Goal: Find specific page/section: Find specific page/section

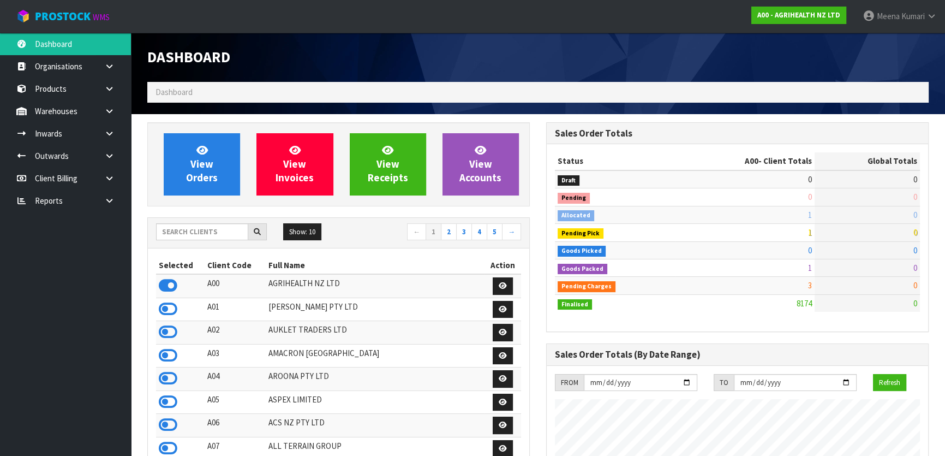
scroll to position [825, 398]
click at [105, 196] on icon at bounding box center [109, 200] width 10 height 8
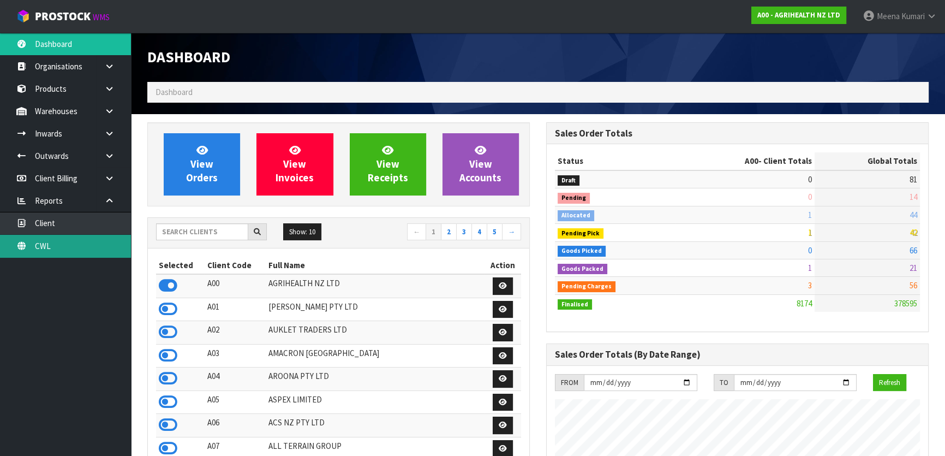
click at [110, 244] on link "CWL" at bounding box center [65, 246] width 131 height 22
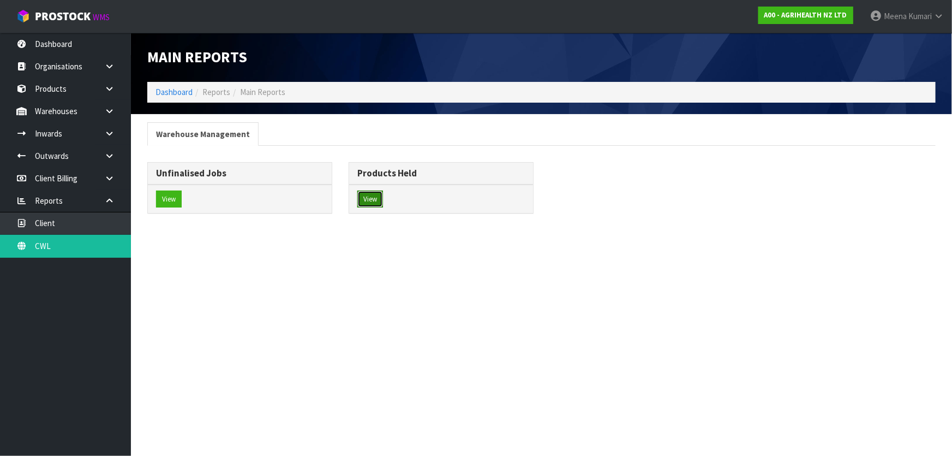
click at [374, 197] on button "View" at bounding box center [370, 198] width 26 height 17
click at [375, 200] on button "View" at bounding box center [370, 198] width 26 height 17
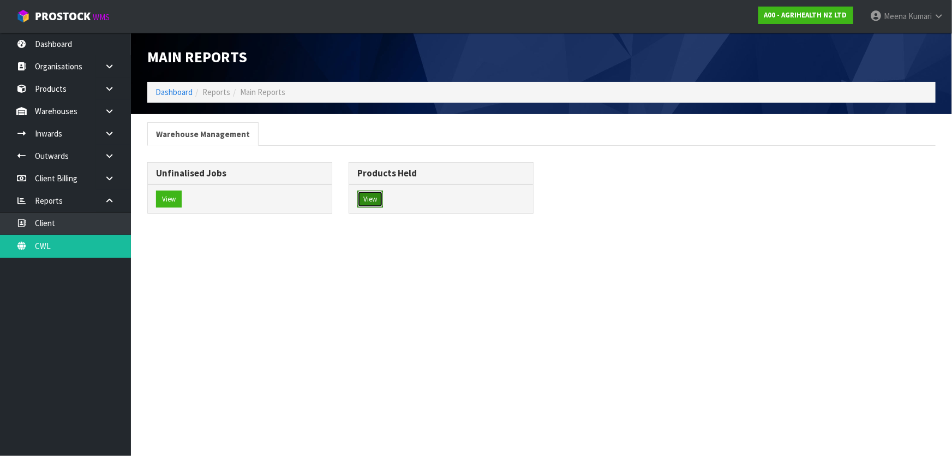
click at [375, 200] on button "View" at bounding box center [370, 198] width 26 height 17
click at [168, 197] on button "View" at bounding box center [169, 198] width 26 height 17
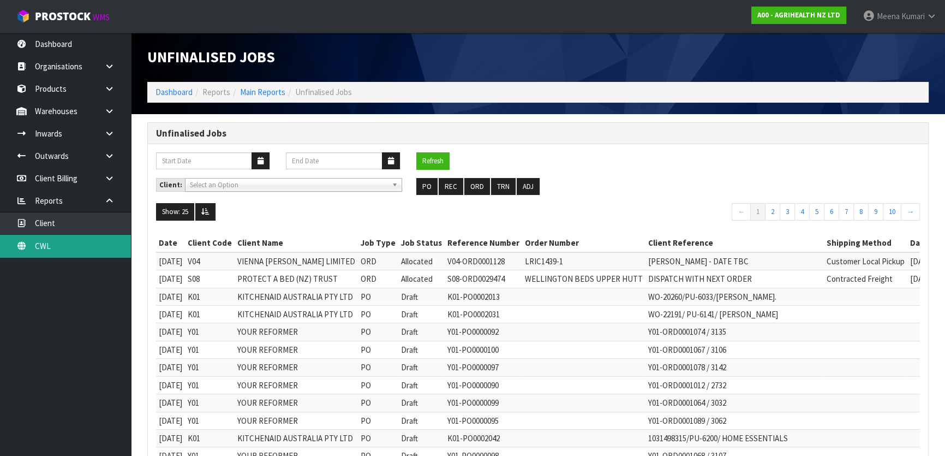
click at [98, 242] on link "CWL" at bounding box center [65, 246] width 131 height 22
click at [276, 94] on link "Main Reports" at bounding box center [262, 92] width 45 height 10
click at [84, 249] on link "CWL" at bounding box center [65, 246] width 131 height 22
click at [269, 87] on link "Main Reports" at bounding box center [262, 92] width 45 height 10
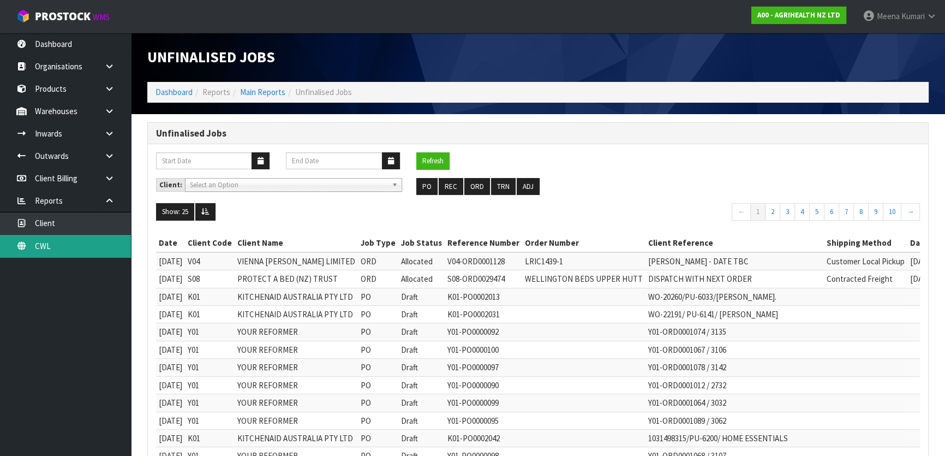
click at [58, 245] on link "CWL" at bounding box center [65, 246] width 131 height 22
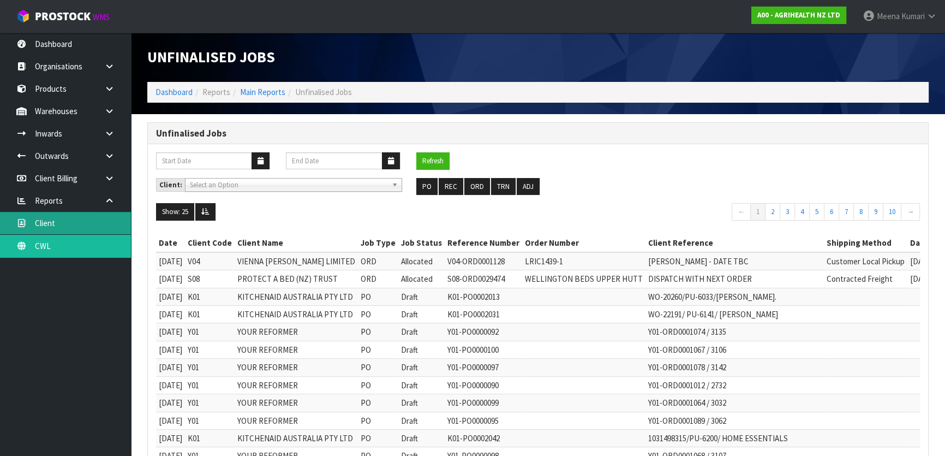
click at [108, 214] on link "Client" at bounding box center [65, 223] width 131 height 22
click at [71, 248] on link "CWL" at bounding box center [65, 246] width 131 height 22
click at [262, 93] on link "Main Reports" at bounding box center [262, 92] width 45 height 10
click at [503, 188] on button "TRN" at bounding box center [503, 186] width 25 height 17
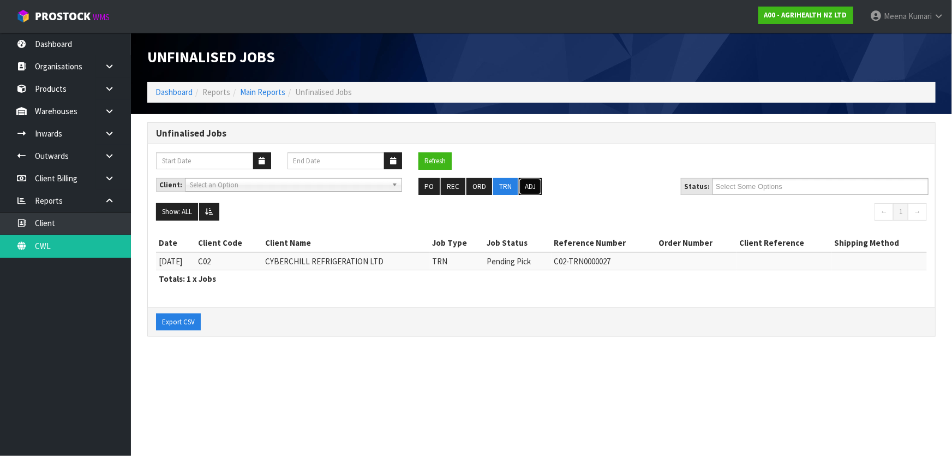
click at [522, 186] on button "ADJ" at bounding box center [530, 186] width 23 height 17
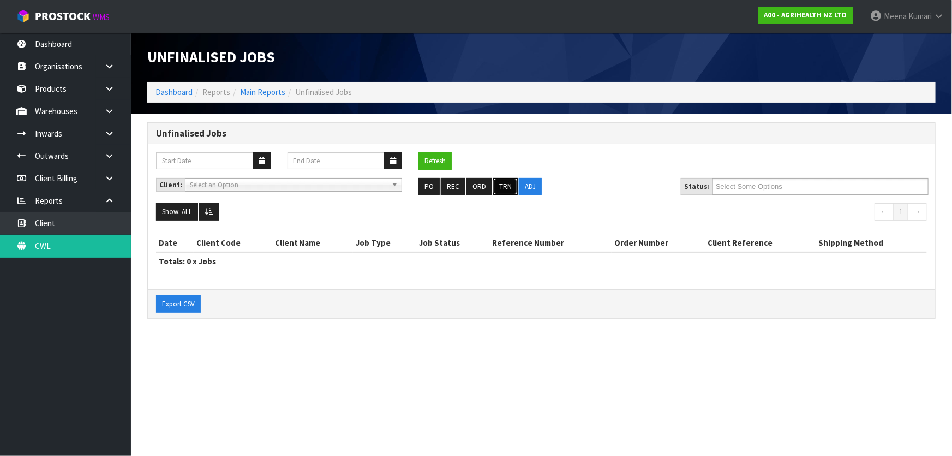
click at [499, 187] on button "TRN" at bounding box center [505, 186] width 25 height 17
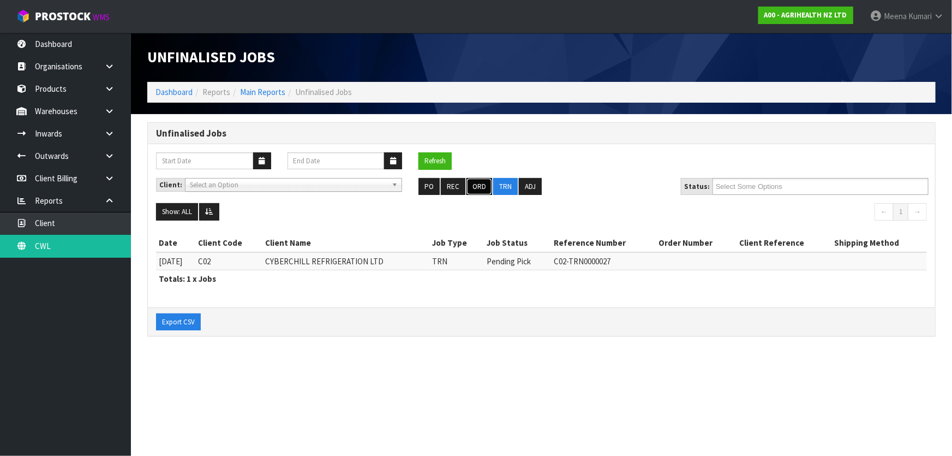
click at [472, 182] on button "ORD" at bounding box center [480, 186] width 26 height 17
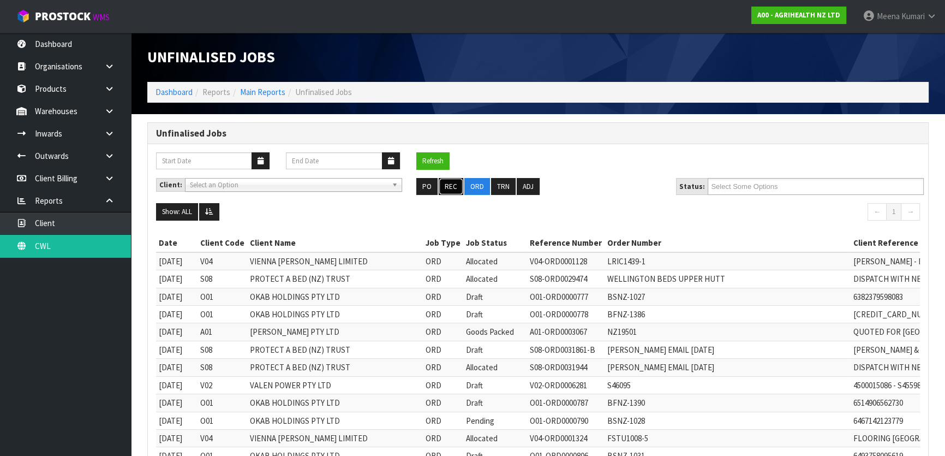
click at [449, 187] on button "REC" at bounding box center [451, 186] width 25 height 17
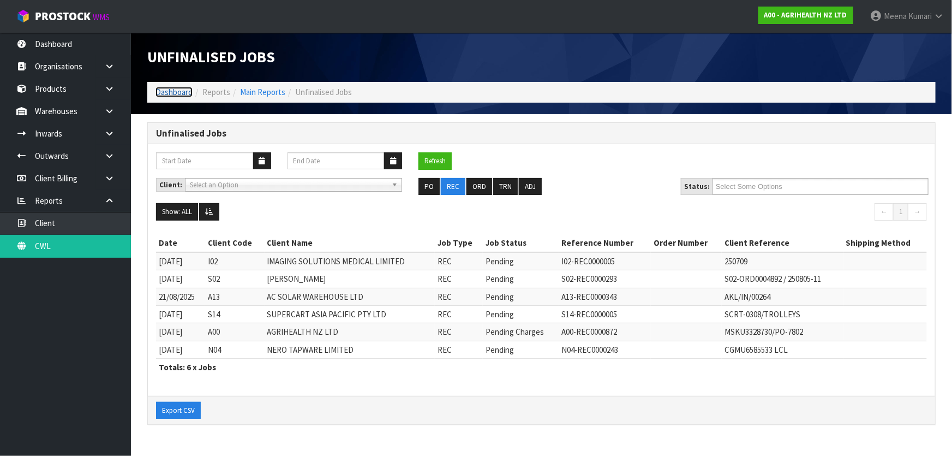
click at [164, 92] on link "Dashboard" at bounding box center [174, 92] width 37 height 10
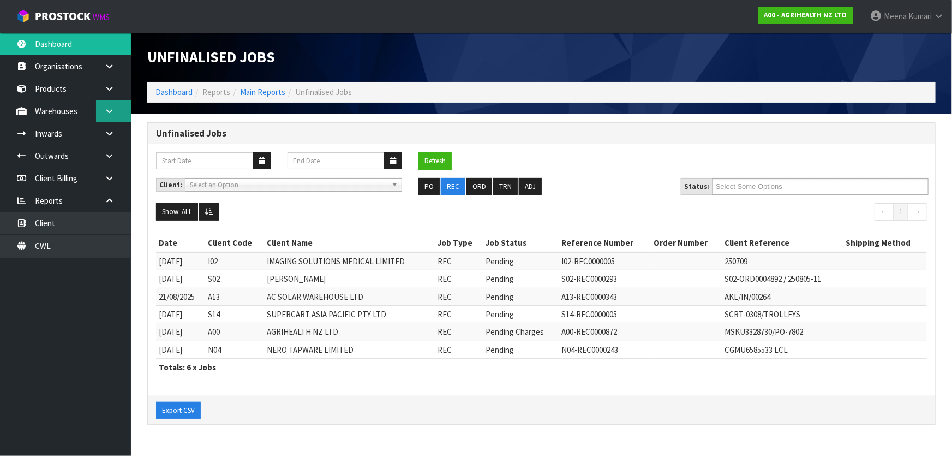
click at [116, 108] on link at bounding box center [113, 111] width 35 height 22
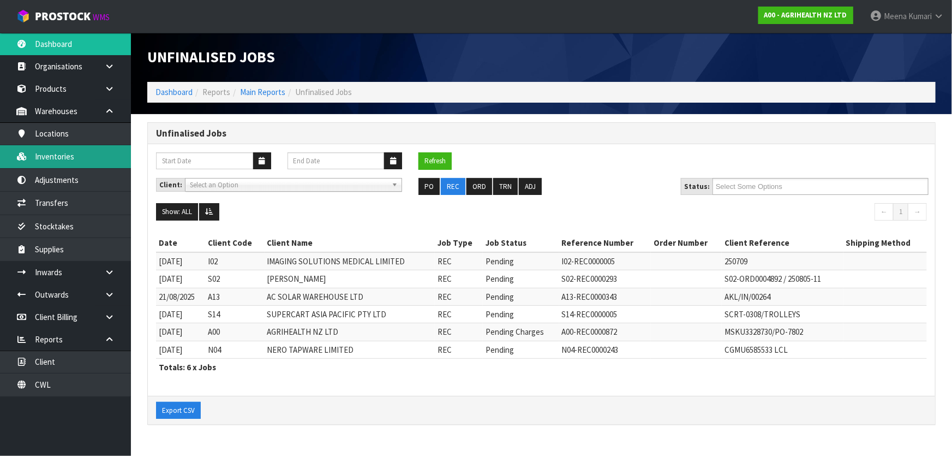
click at [115, 149] on link "Inventories" at bounding box center [65, 156] width 131 height 22
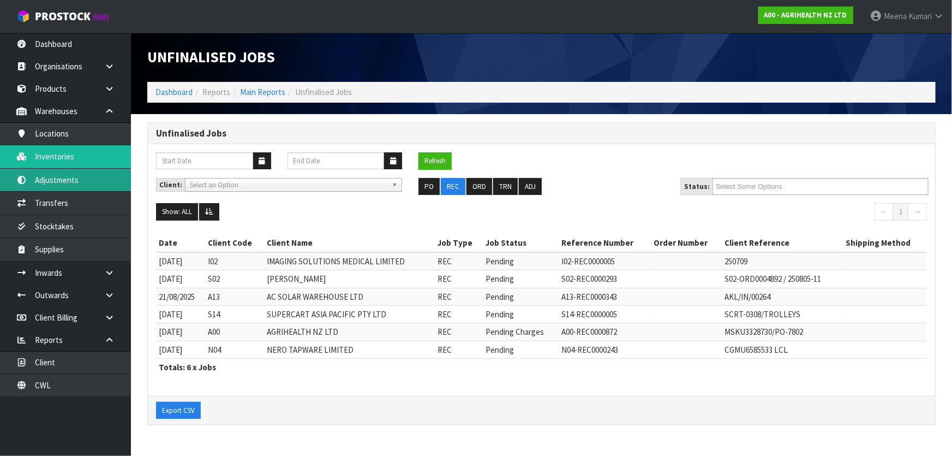
click at [68, 174] on link "Adjustments" at bounding box center [65, 180] width 131 height 22
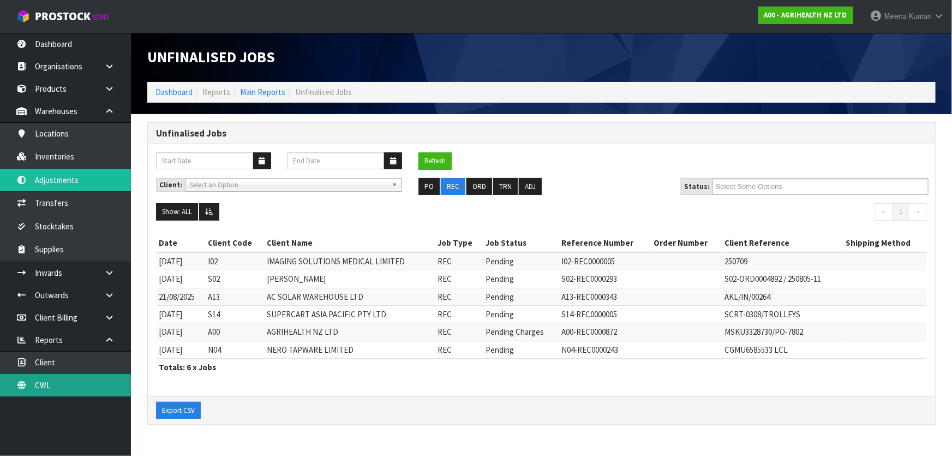
click at [61, 383] on link "CWL" at bounding box center [65, 385] width 131 height 22
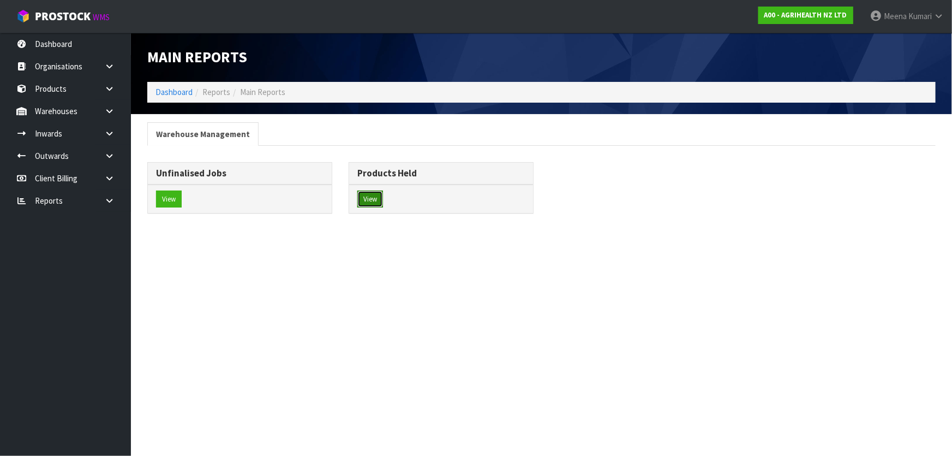
click at [372, 191] on button "View" at bounding box center [370, 198] width 26 height 17
drag, startPoint x: 372, startPoint y: 194, endPoint x: 370, endPoint y: 205, distance: 10.5
click at [370, 205] on button "View" at bounding box center [370, 198] width 26 height 17
click at [370, 198] on button "View" at bounding box center [370, 198] width 26 height 17
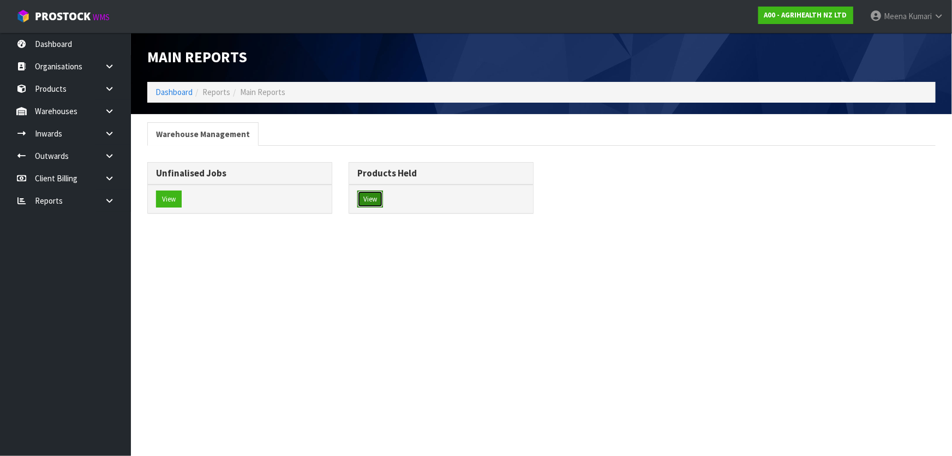
click at [370, 198] on button "View" at bounding box center [370, 198] width 26 height 17
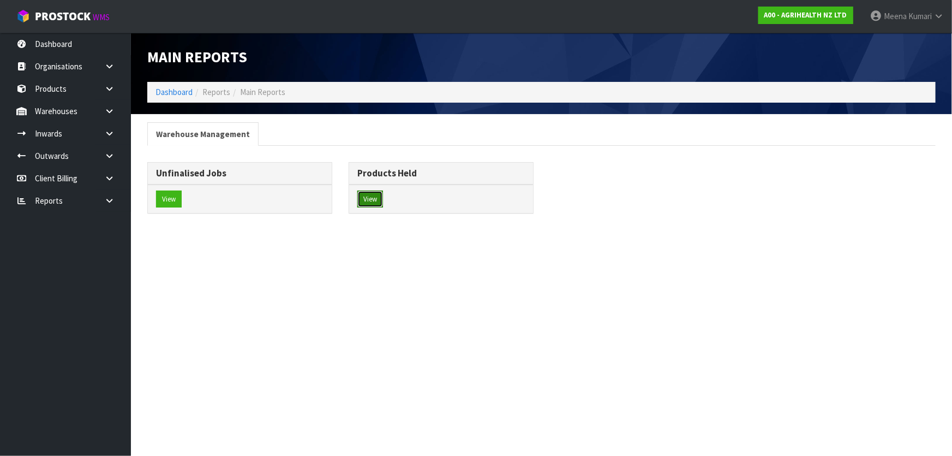
click at [370, 198] on button "View" at bounding box center [370, 198] width 26 height 17
click at [374, 198] on button "View" at bounding box center [370, 198] width 26 height 17
click at [374, 199] on button "View" at bounding box center [370, 198] width 26 height 17
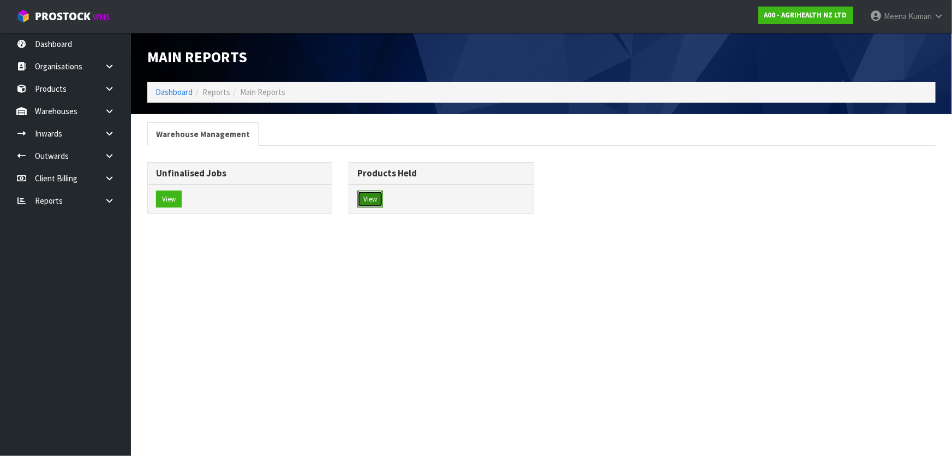
click at [368, 195] on button "View" at bounding box center [370, 198] width 26 height 17
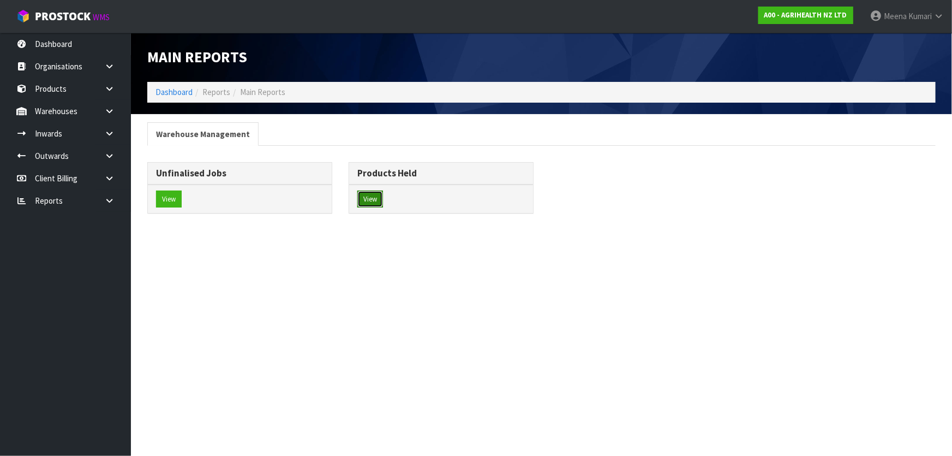
click at [368, 195] on button "View" at bounding box center [370, 198] width 26 height 17
click at [362, 195] on button "View" at bounding box center [370, 198] width 26 height 17
click at [369, 197] on button "View" at bounding box center [370, 198] width 26 height 17
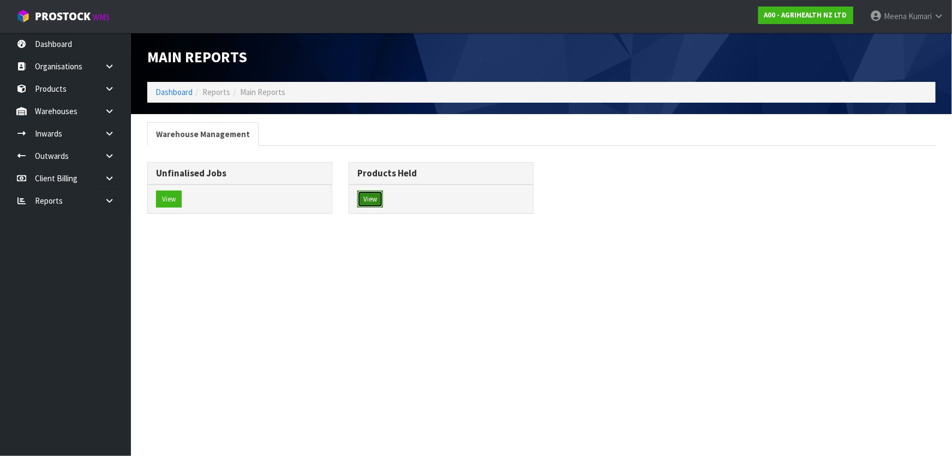
click at [369, 197] on button "View" at bounding box center [370, 198] width 26 height 17
click at [365, 193] on button "View" at bounding box center [370, 198] width 26 height 17
click at [366, 195] on button "View" at bounding box center [370, 198] width 26 height 17
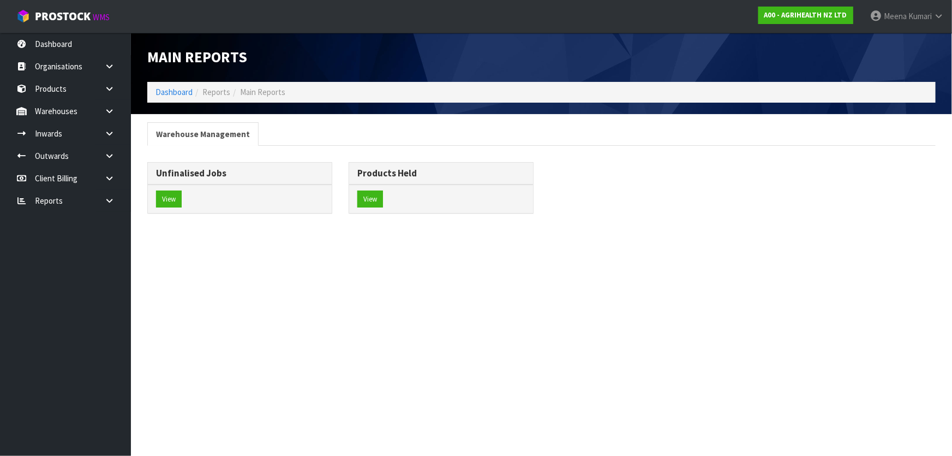
click at [385, 195] on div "View" at bounding box center [441, 198] width 184 height 29
click at [373, 199] on button "View" at bounding box center [370, 198] width 26 height 17
click at [206, 134] on link "Warehouse Management" at bounding box center [202, 133] width 111 height 23
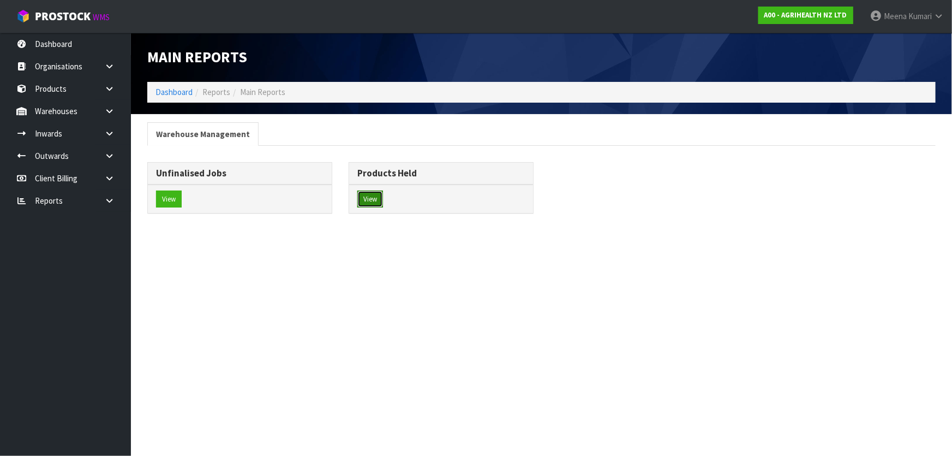
click at [376, 202] on button "View" at bounding box center [370, 198] width 26 height 17
click at [114, 199] on icon at bounding box center [109, 200] width 10 height 8
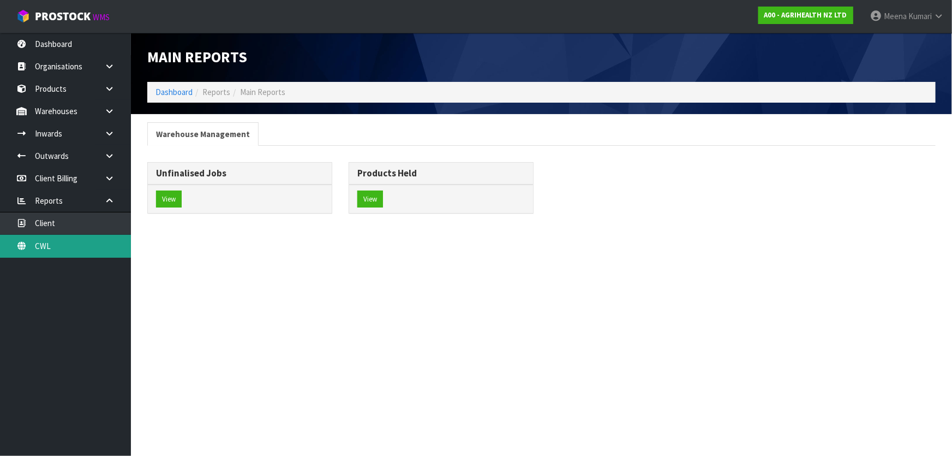
click at [110, 248] on link "CWL" at bounding box center [65, 246] width 131 height 22
click at [373, 208] on div "View" at bounding box center [441, 198] width 184 height 29
click at [373, 204] on button "View" at bounding box center [370, 198] width 26 height 17
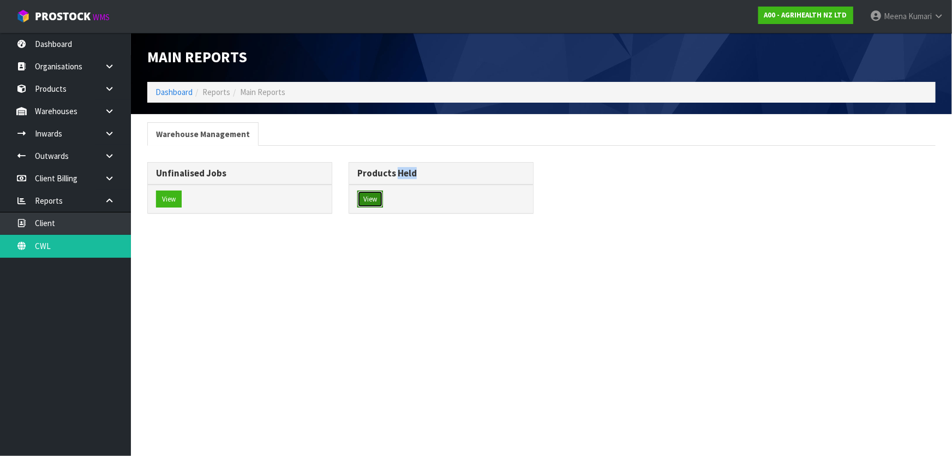
click at [373, 204] on button "View" at bounding box center [370, 198] width 26 height 17
click at [374, 189] on div "View" at bounding box center [441, 198] width 184 height 29
click at [371, 196] on button "View" at bounding box center [370, 198] width 26 height 17
click at [176, 87] on link "Dashboard" at bounding box center [174, 92] width 37 height 10
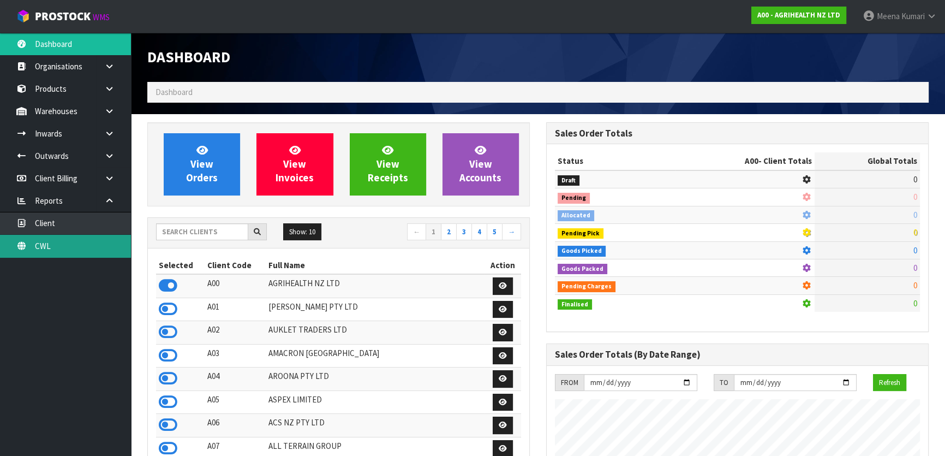
scroll to position [825, 398]
drag, startPoint x: 83, startPoint y: 242, endPoint x: 120, endPoint y: 213, distance: 47.0
click at [83, 242] on link "CWL" at bounding box center [65, 246] width 131 height 22
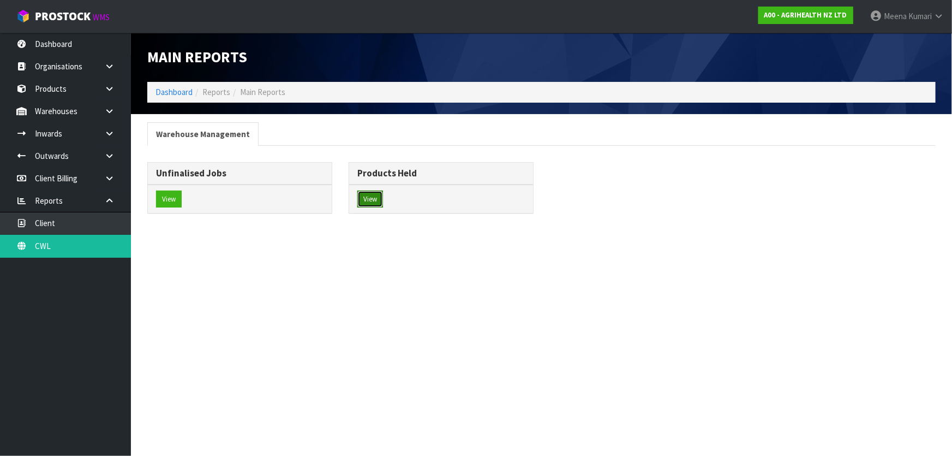
click at [377, 192] on button "View" at bounding box center [370, 198] width 26 height 17
click at [378, 194] on button "View" at bounding box center [370, 198] width 26 height 17
click at [376, 196] on button "View" at bounding box center [370, 198] width 26 height 17
click at [379, 226] on section "Warehouse Management Unfinalised Jobs View Products Held" at bounding box center [541, 174] width 821 height 120
click at [371, 195] on button "View" at bounding box center [370, 198] width 26 height 17
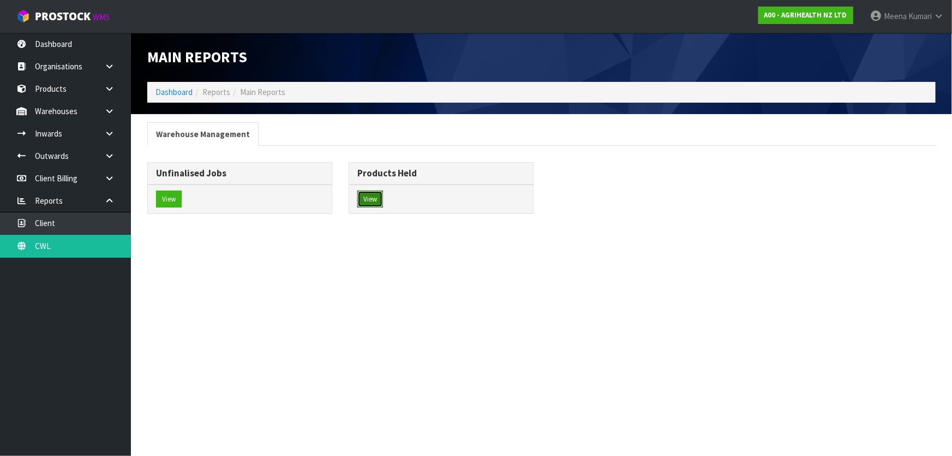
click at [371, 195] on button "View" at bounding box center [370, 198] width 26 height 17
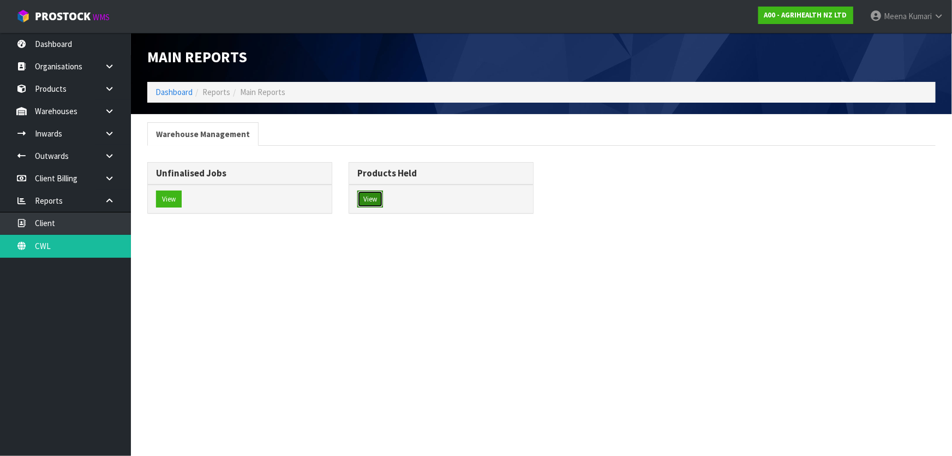
click at [371, 195] on button "View" at bounding box center [370, 198] width 26 height 17
click at [171, 200] on button "View" at bounding box center [169, 198] width 26 height 17
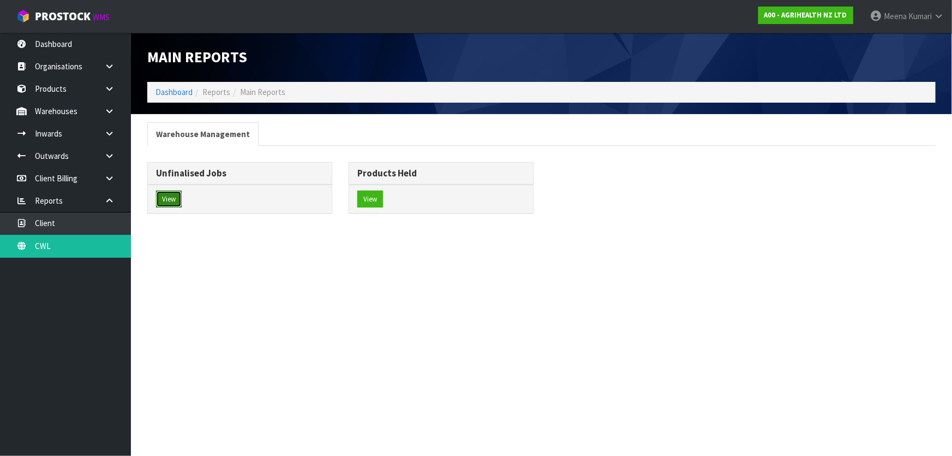
click at [171, 199] on button "View" at bounding box center [169, 198] width 26 height 17
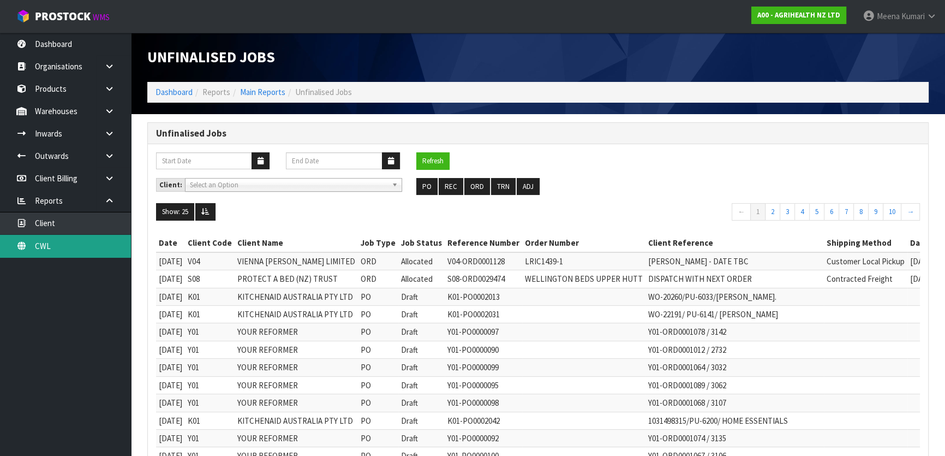
click at [87, 238] on link "CWL" at bounding box center [65, 246] width 131 height 22
click at [93, 240] on link "CWL" at bounding box center [65, 246] width 131 height 22
click at [262, 102] on ol "Dashboard Reports Main Reports Unfinalised Jobs" at bounding box center [537, 92] width 781 height 20
click at [264, 95] on link "Main Reports" at bounding box center [262, 92] width 45 height 10
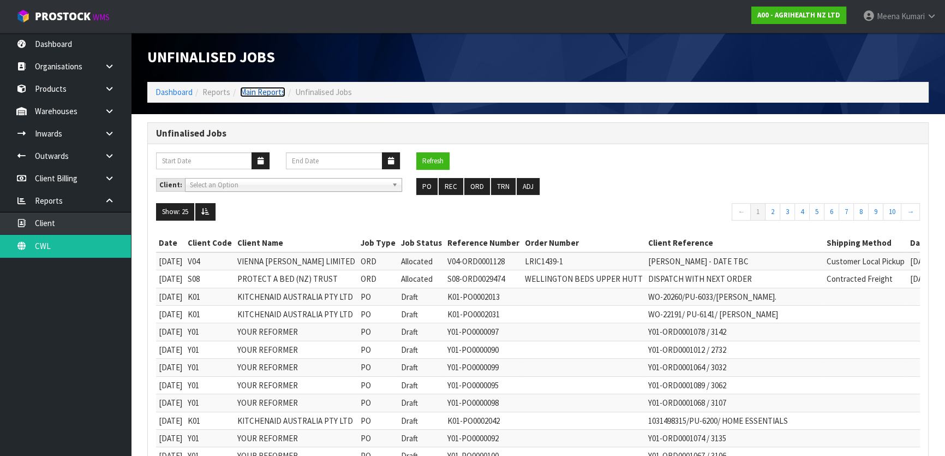
click at [266, 88] on link "Main Reports" at bounding box center [262, 92] width 45 height 10
